Goal: Transaction & Acquisition: Download file/media

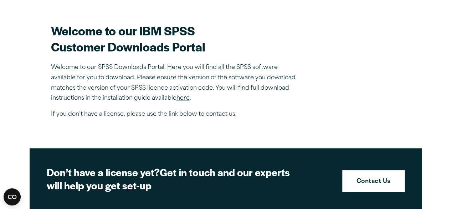
click at [183, 96] on link "here" at bounding box center [182, 98] width 13 height 6
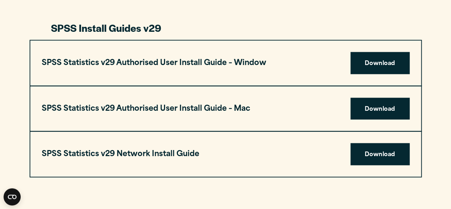
scroll to position [700, 0]
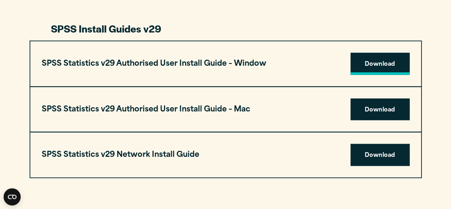
click at [374, 62] on link "Download" at bounding box center [379, 64] width 59 height 22
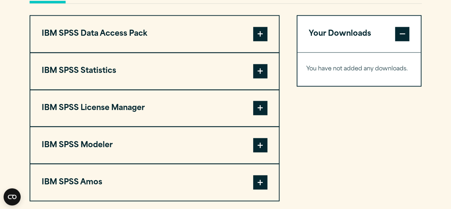
scroll to position [563, 0]
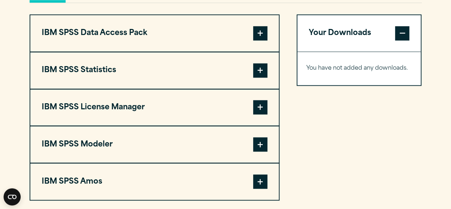
click at [256, 66] on span at bounding box center [260, 70] width 14 height 14
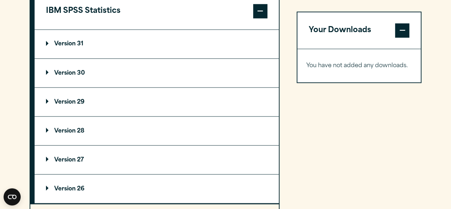
scroll to position [653, 0]
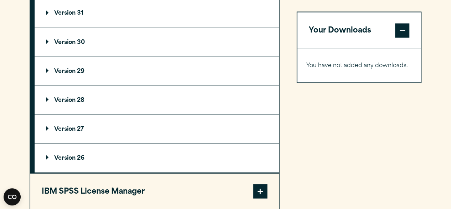
click at [148, 72] on summary "Version 29" at bounding box center [157, 71] width 244 height 29
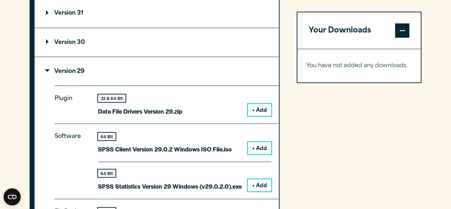
scroll to position [675, 0]
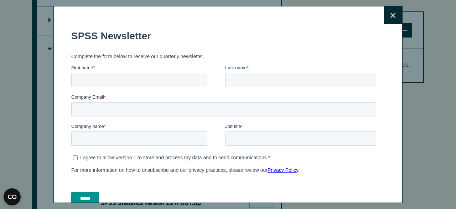
click at [391, 15] on icon at bounding box center [393, 15] width 5 height 5
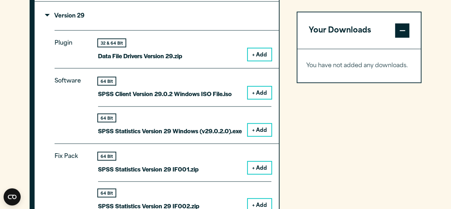
scroll to position [696, 0]
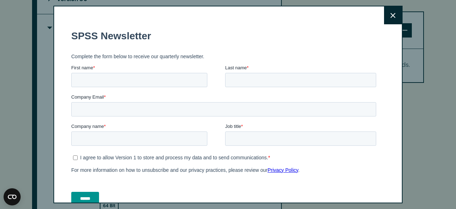
click at [384, 19] on button "Close" at bounding box center [393, 15] width 18 height 18
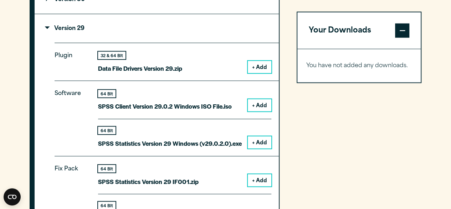
click at [257, 139] on button "+ Add" at bounding box center [260, 142] width 24 height 12
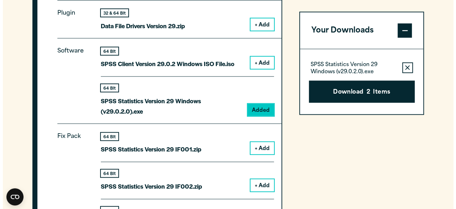
scroll to position [725, 0]
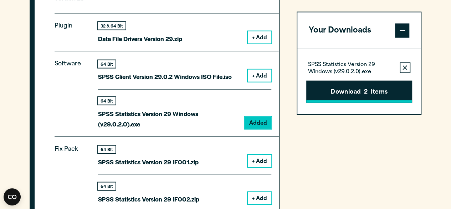
click at [360, 94] on button "Download 2 Items" at bounding box center [359, 91] width 106 height 22
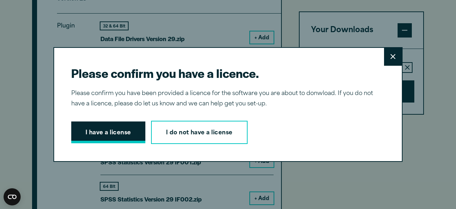
click at [101, 139] on button "I have a license" at bounding box center [108, 132] width 74 height 22
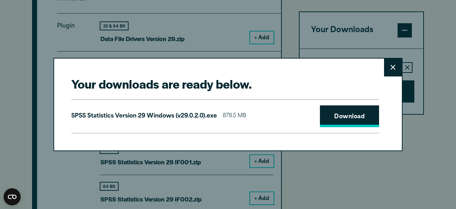
click at [364, 118] on link "Download" at bounding box center [349, 116] width 59 height 22
